Goal: Information Seeking & Learning: Learn about a topic

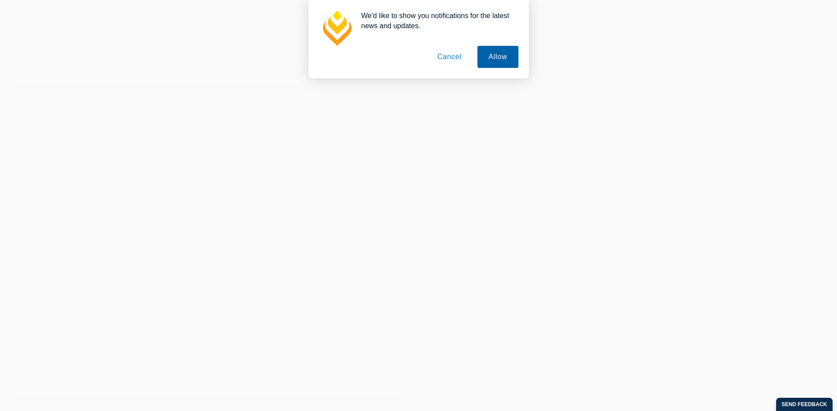
click at [502, 58] on button "Allow" at bounding box center [497, 57] width 41 height 22
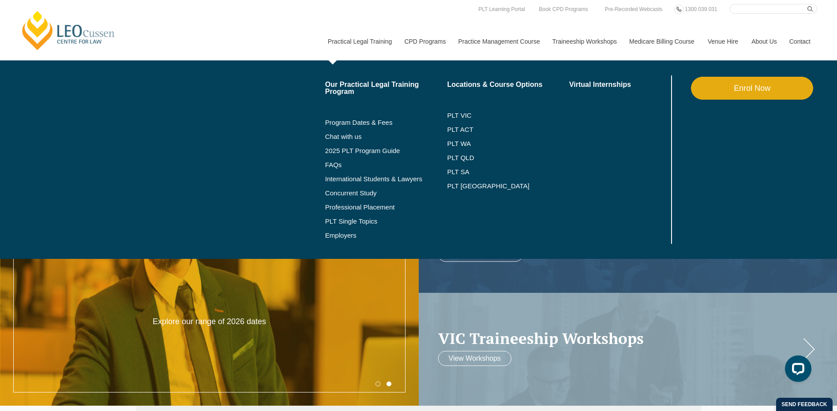
click at [361, 41] on link "Practical Legal Training" at bounding box center [359, 42] width 77 height 38
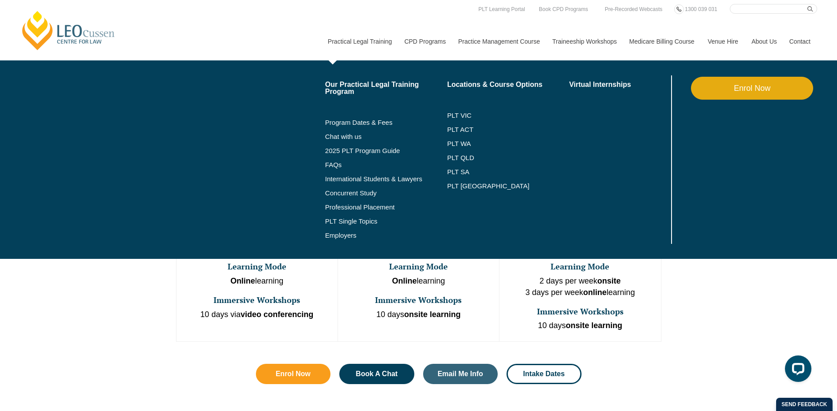
scroll to position [221, 0]
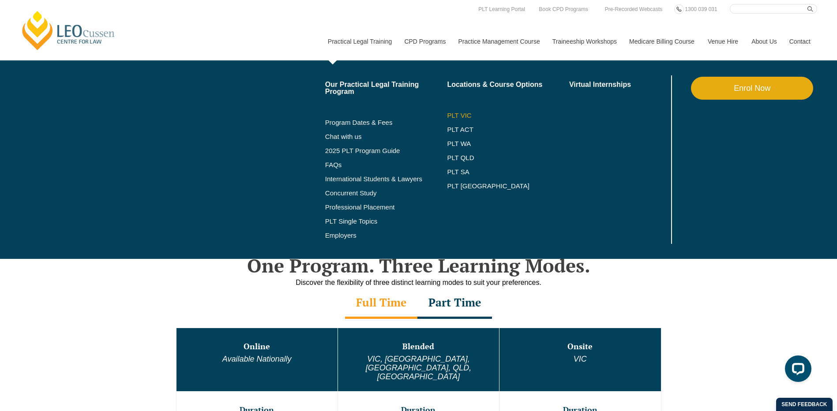
click at [464, 115] on link "PLT VIC" at bounding box center [508, 115] width 122 height 7
